Goal: Transaction & Acquisition: Purchase product/service

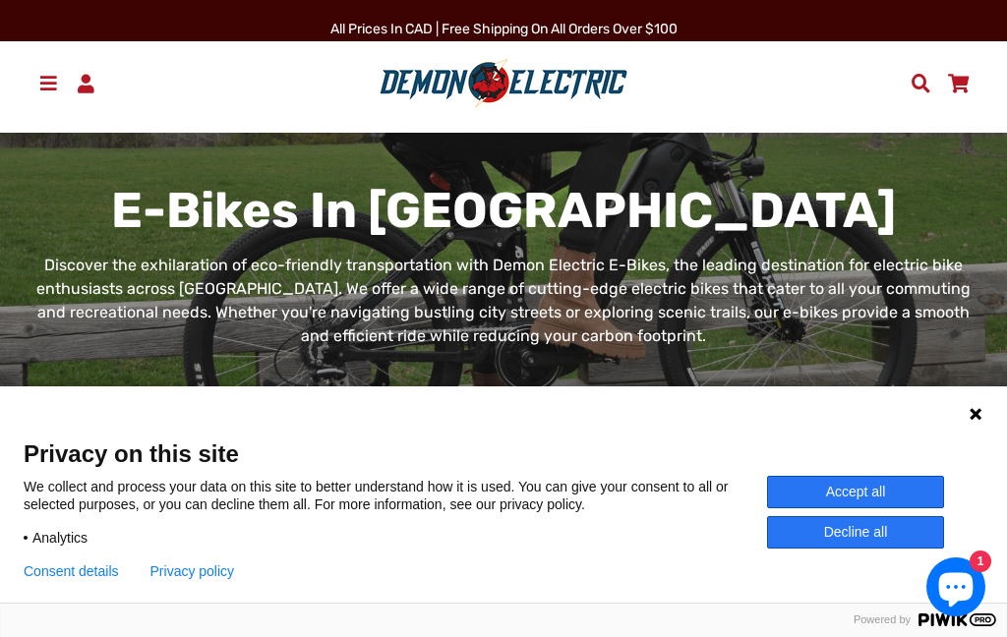
click at [976, 413] on icon at bounding box center [976, 414] width 12 height 12
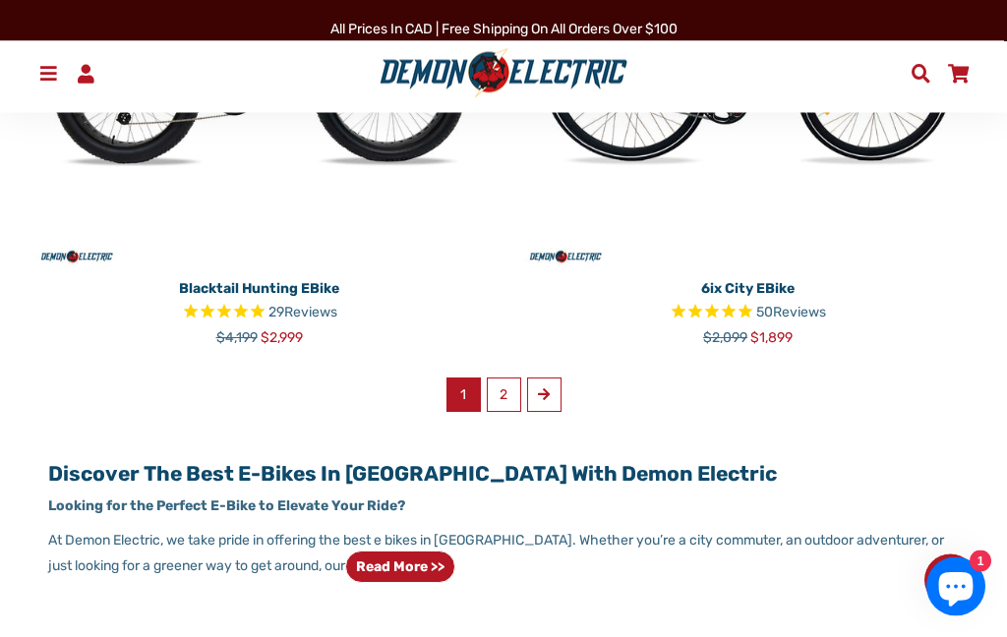
scroll to position [3501, 0]
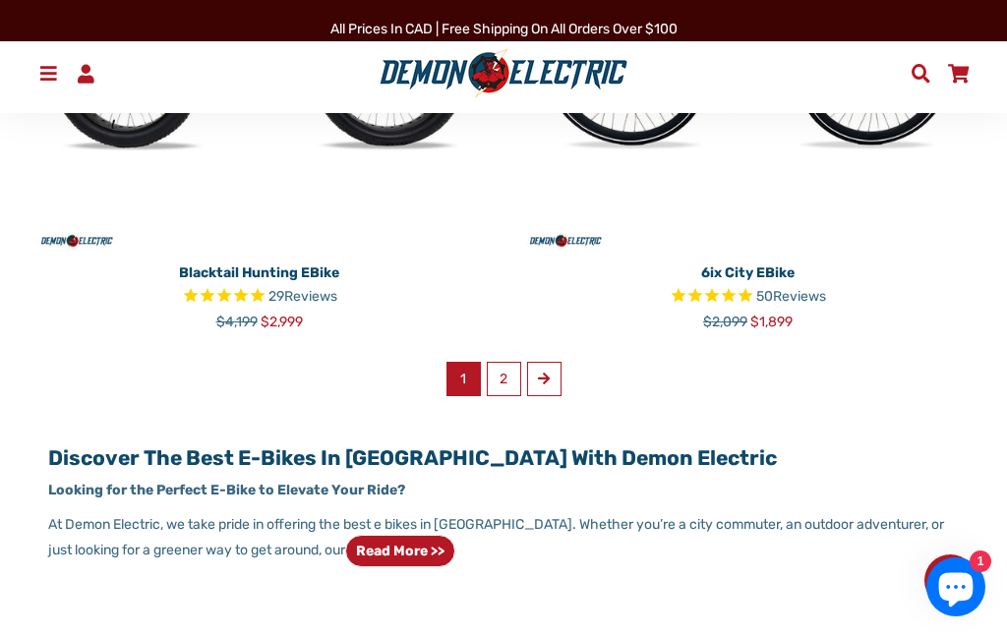
click at [549, 372] on span at bounding box center [544, 379] width 12 height 14
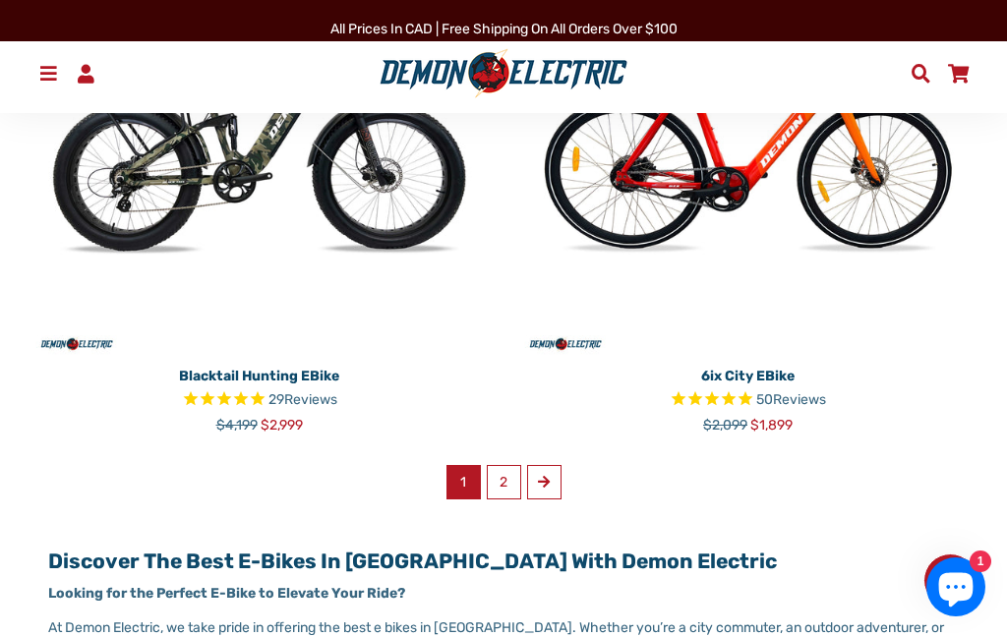
scroll to position [3397, 0]
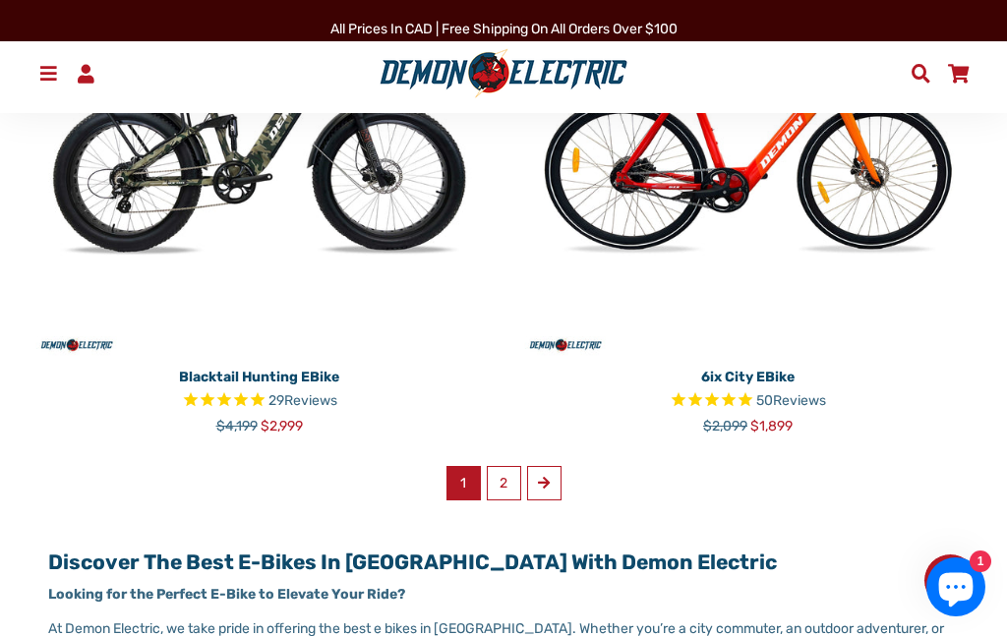
click at [758, 383] on link "6ix City eBike 50 Reviews Regular price $2,099 Sale price $1,899" at bounding box center [747, 398] width 459 height 77
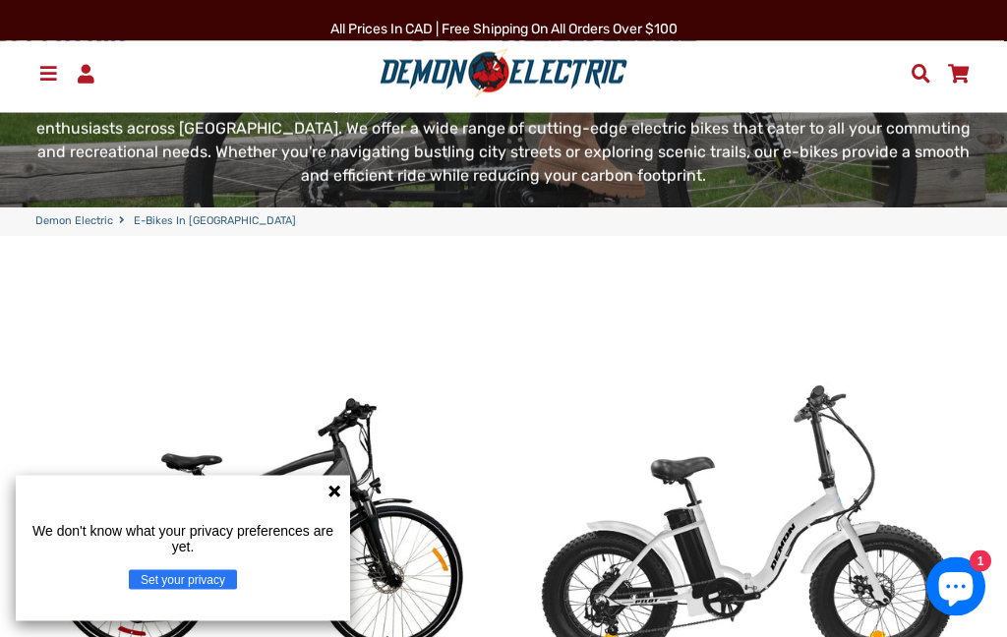
scroll to position [201, 0]
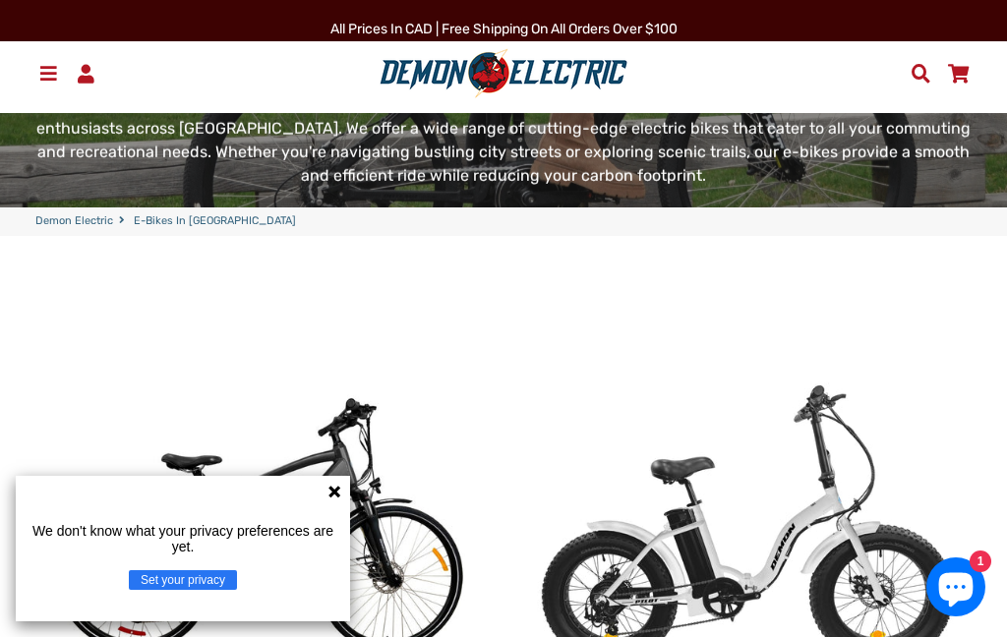
click at [332, 498] on icon at bounding box center [334, 492] width 12 height 12
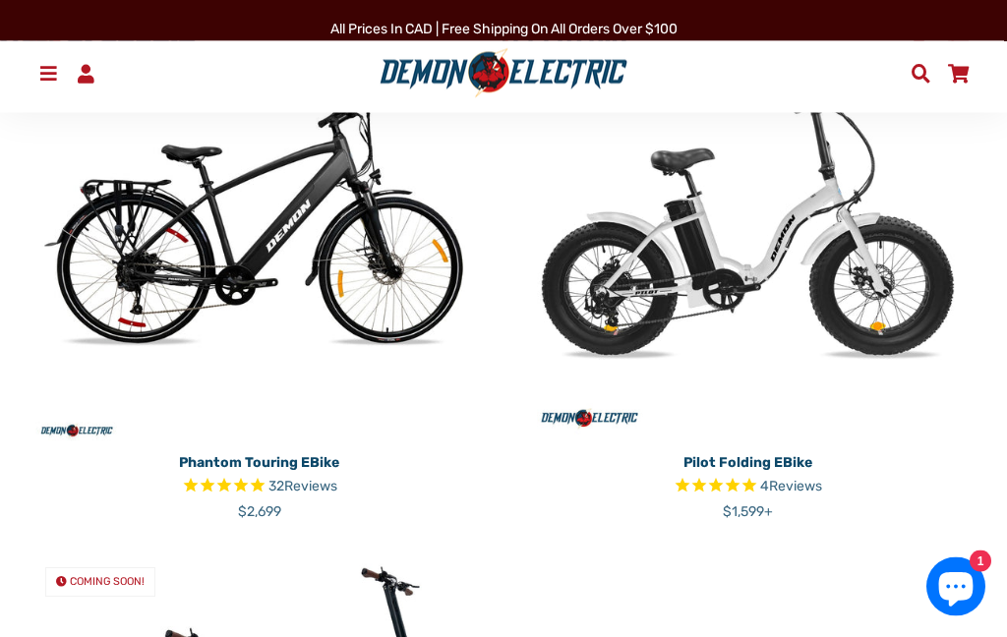
scroll to position [510, 0]
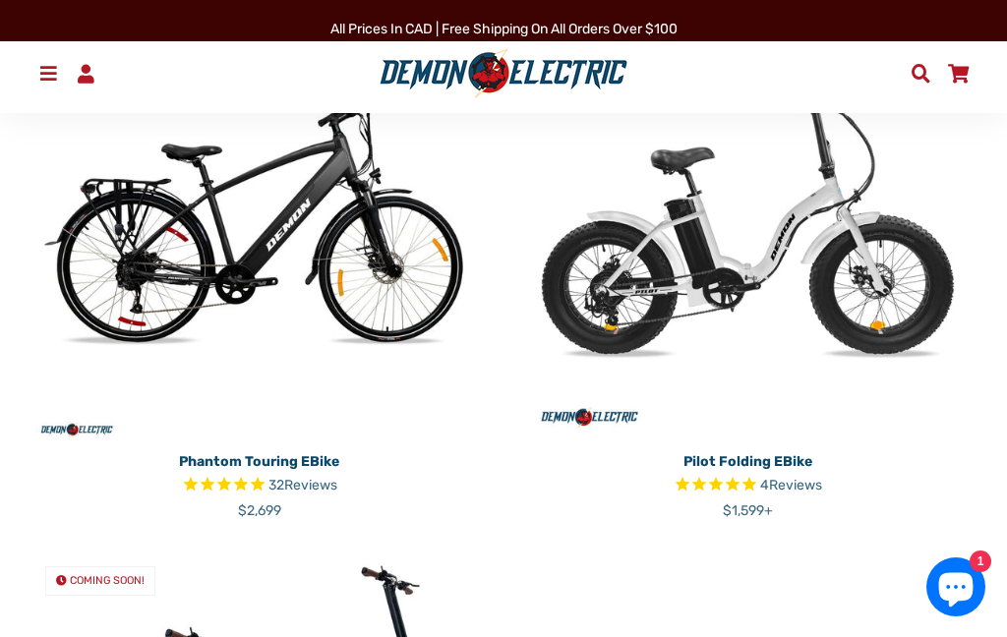
click at [322, 477] on span "Reviews" at bounding box center [310, 485] width 53 height 17
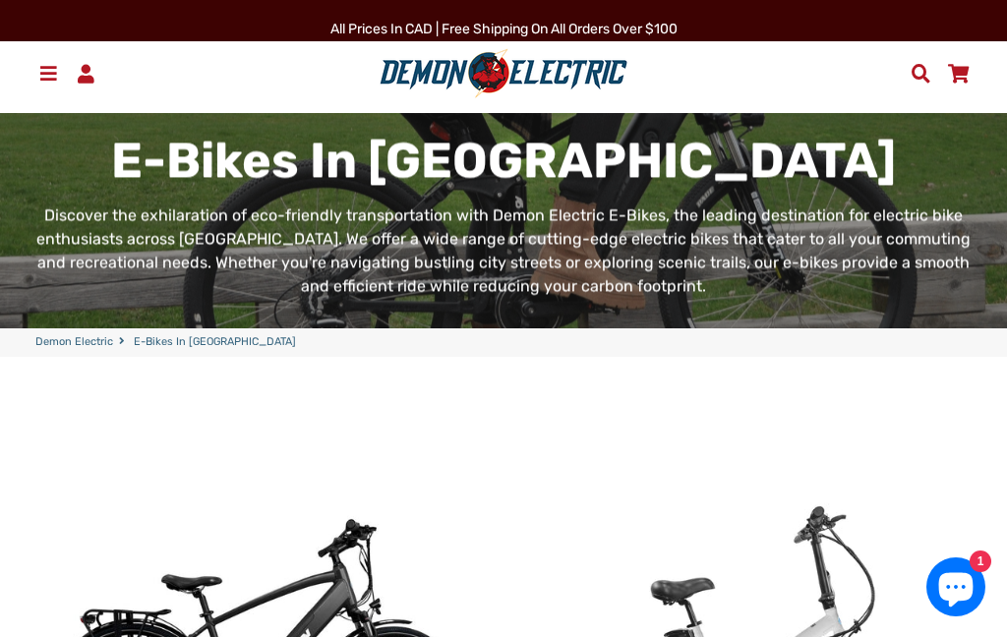
scroll to position [0, 0]
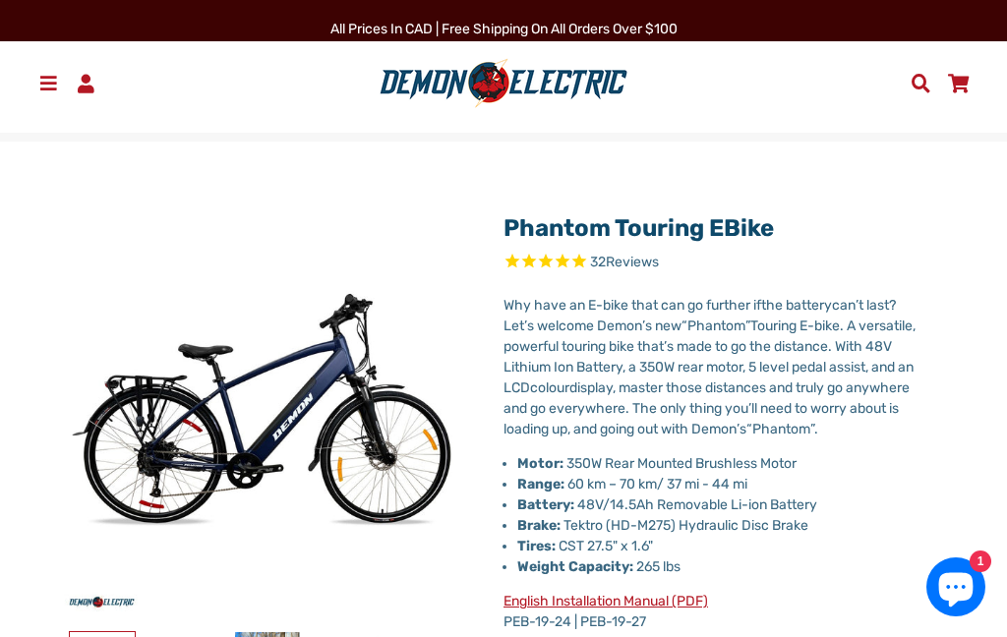
select select "******"
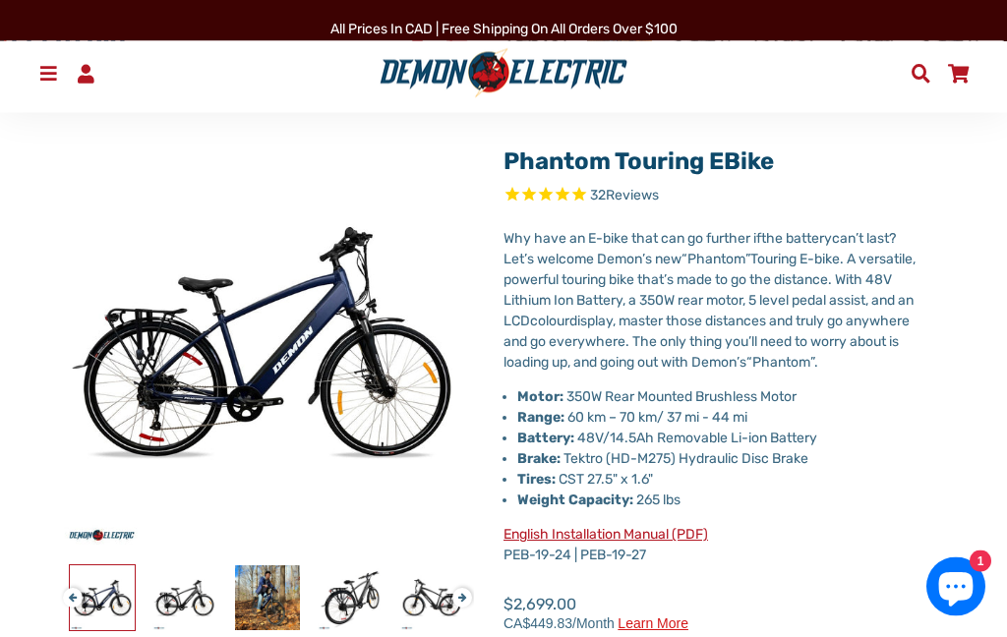
scroll to position [97, 0]
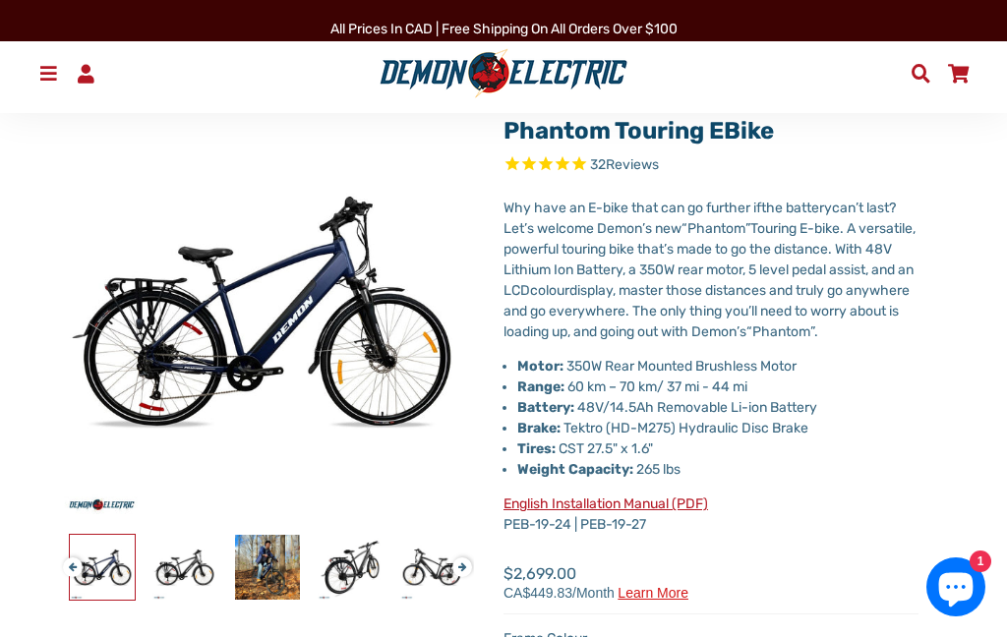
click at [939, 426] on div "Phantom Touring eBike 32 Reviews" at bounding box center [504, 530] width 948 height 855
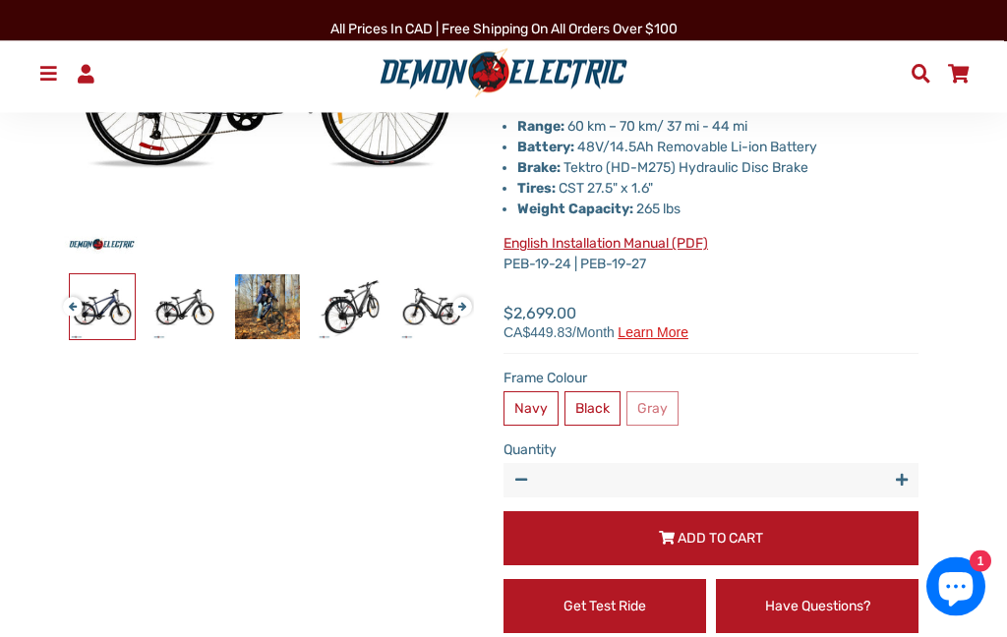
scroll to position [358, 0]
click at [167, 316] on img at bounding box center [184, 306] width 65 height 65
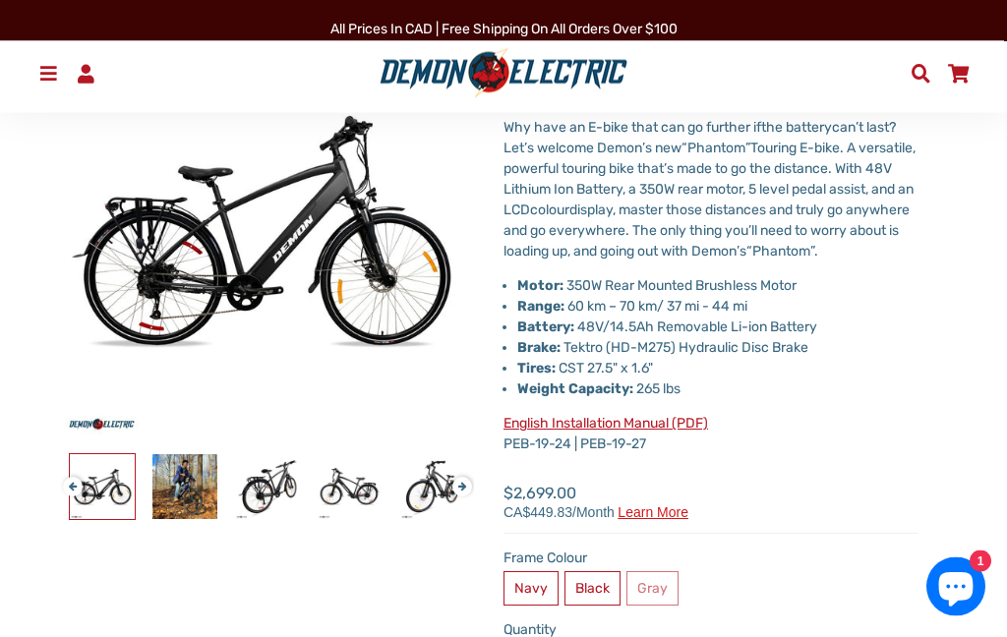
scroll to position [178, 0]
click at [273, 479] on img at bounding box center [267, 486] width 65 height 65
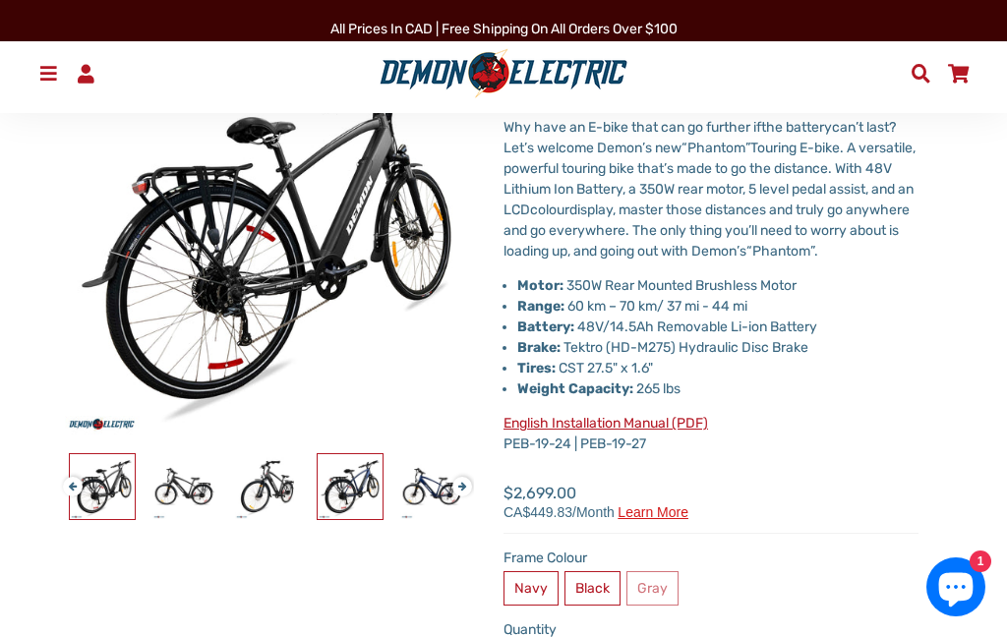
click at [352, 494] on img at bounding box center [350, 486] width 65 height 65
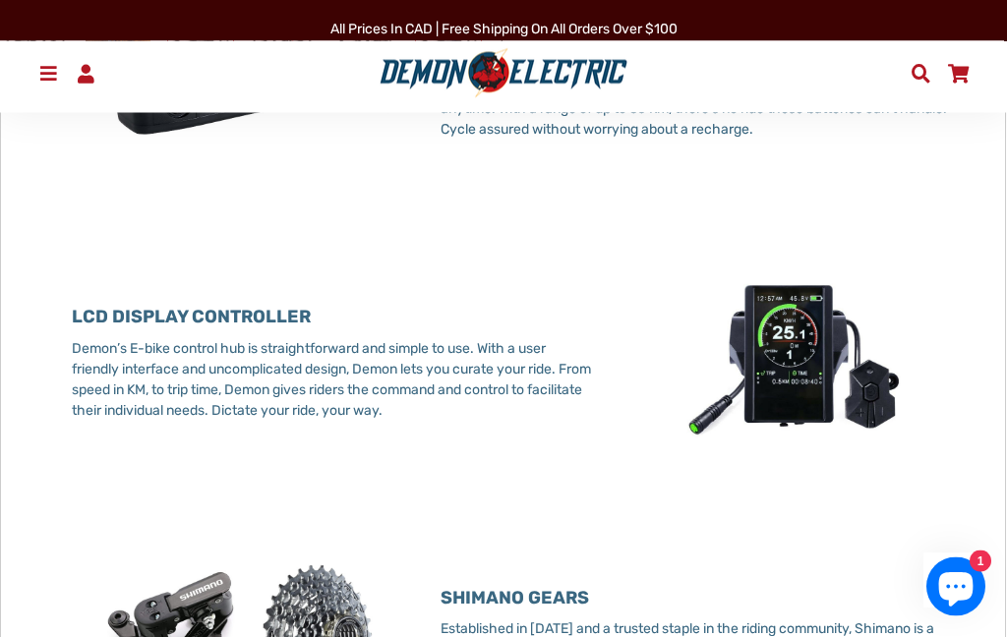
scroll to position [1872, 0]
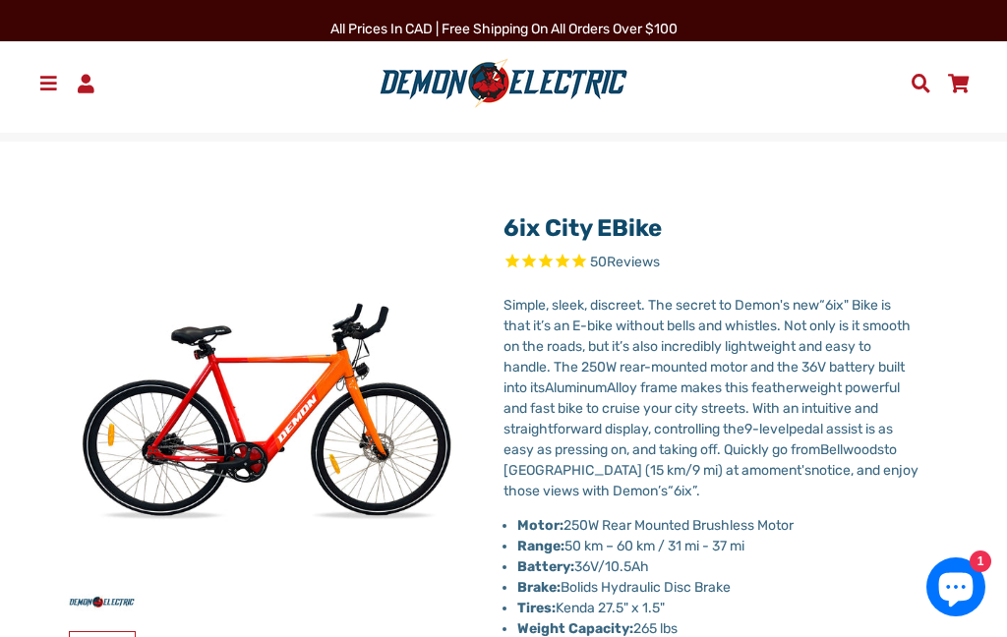
select select "******"
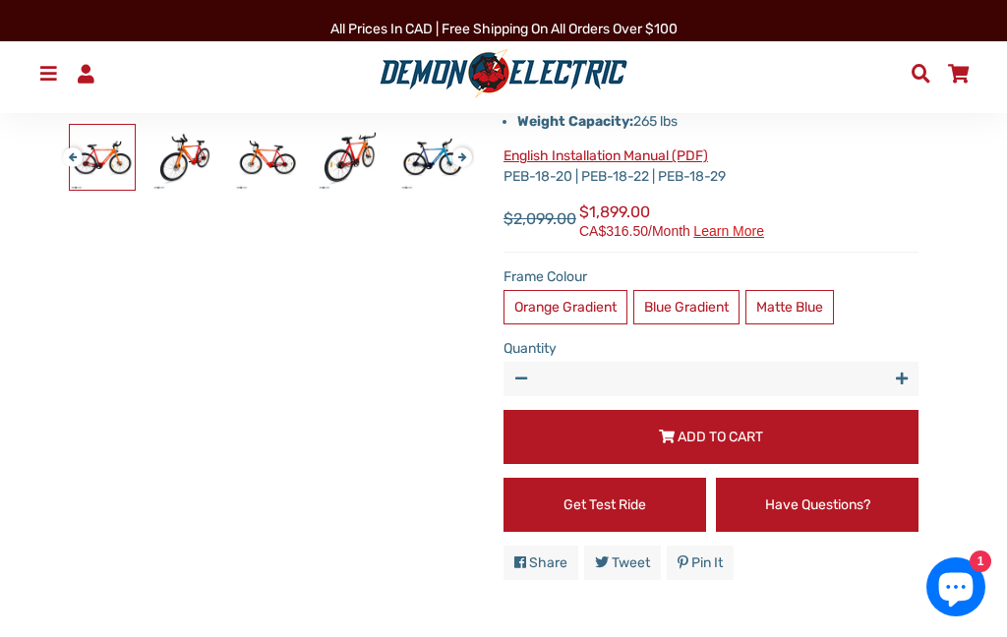
scroll to position [468, 0]
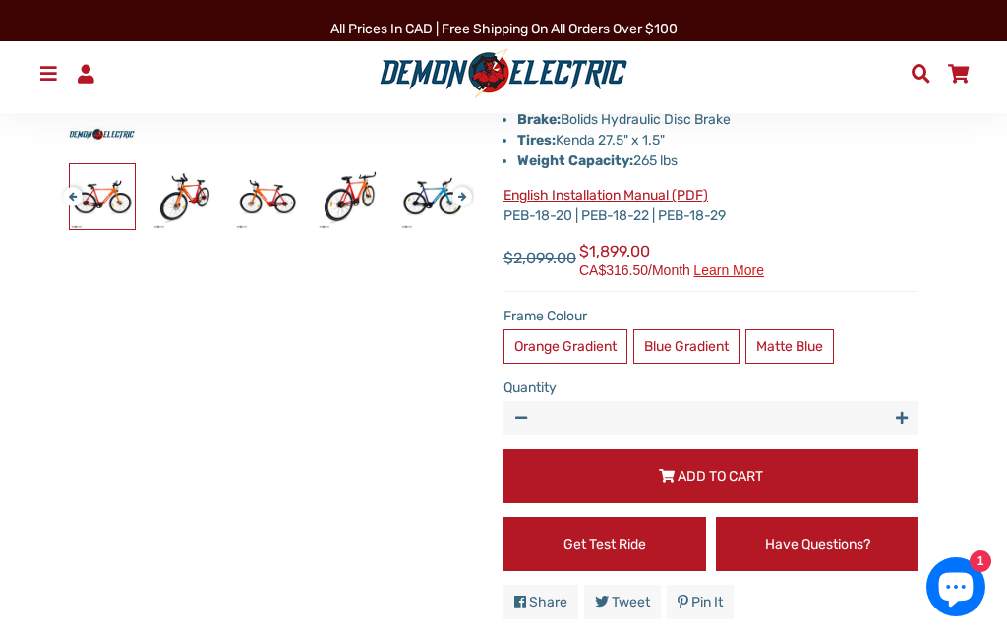
click at [704, 354] on label "Blue Gradient" at bounding box center [686, 346] width 106 height 34
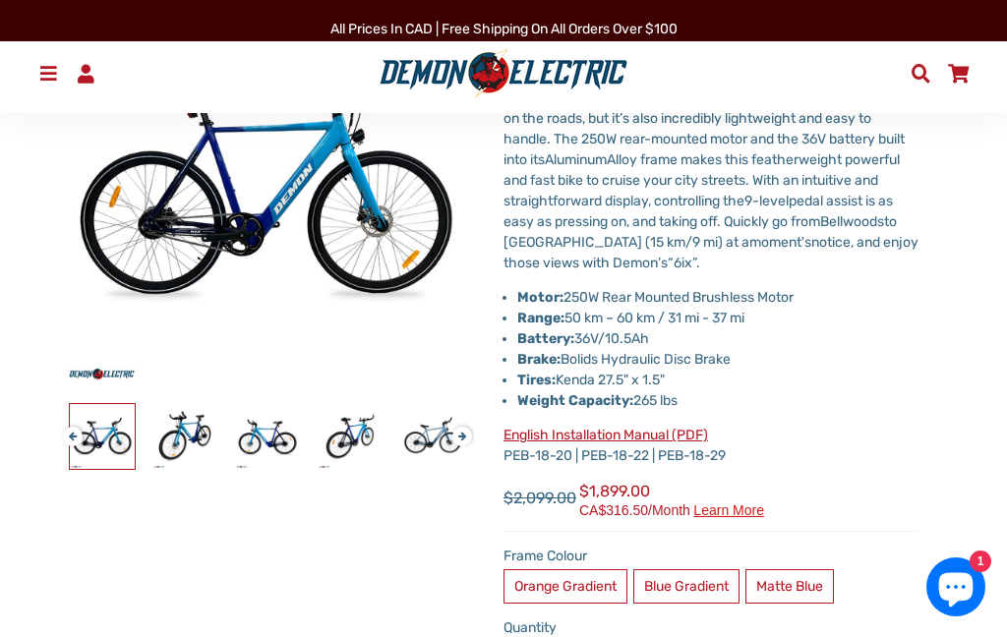
scroll to position [247, 0]
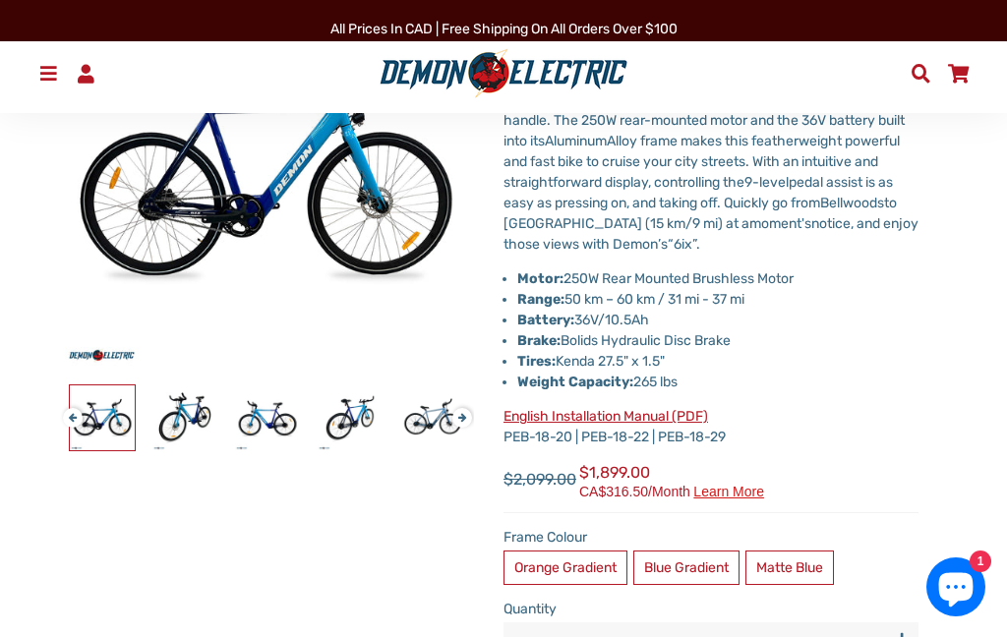
click at [812, 572] on label "Matte Blue" at bounding box center [789, 568] width 89 height 34
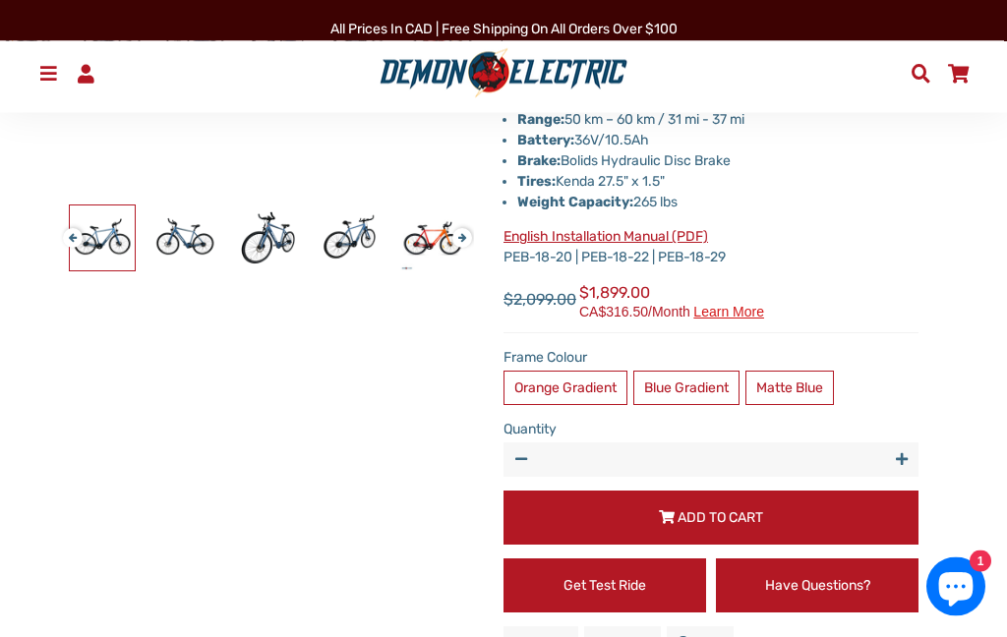
scroll to position [427, 0]
